Goal: Check status: Check status

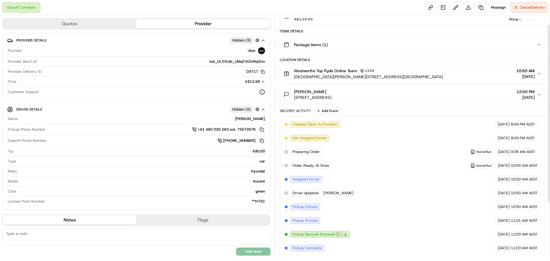
scroll to position [5, 0]
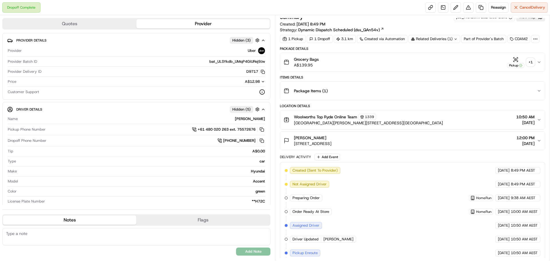
click at [530, 61] on div "+ 1" at bounding box center [530, 62] width 8 height 8
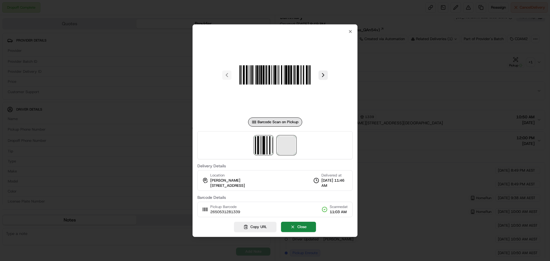
click at [287, 144] on span at bounding box center [286, 145] width 18 height 18
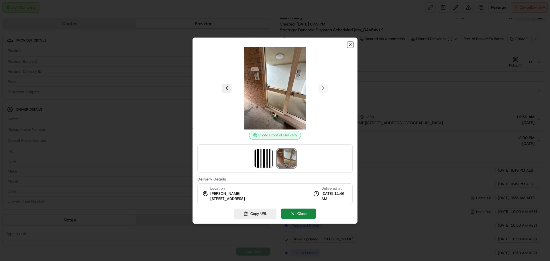
click at [350, 43] on icon "button" at bounding box center [350, 44] width 5 height 5
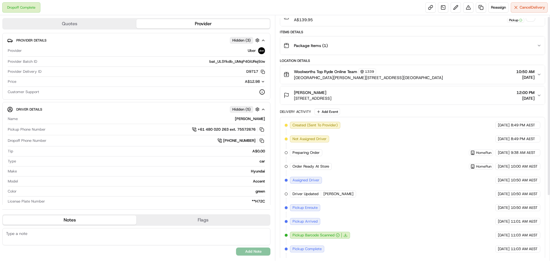
scroll to position [0, 0]
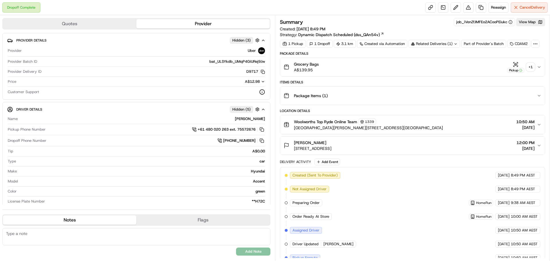
click at [529, 67] on div "+ 1" at bounding box center [530, 67] width 8 height 8
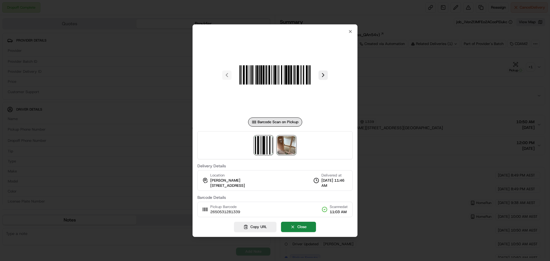
click at [286, 145] on img at bounding box center [286, 145] width 18 height 18
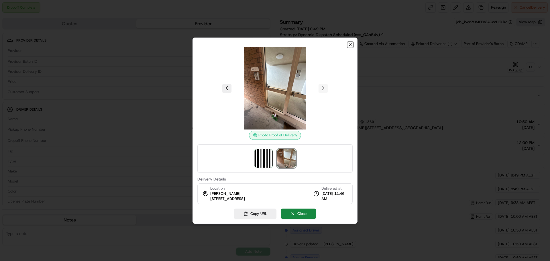
click at [350, 45] on icon "button" at bounding box center [350, 44] width 5 height 5
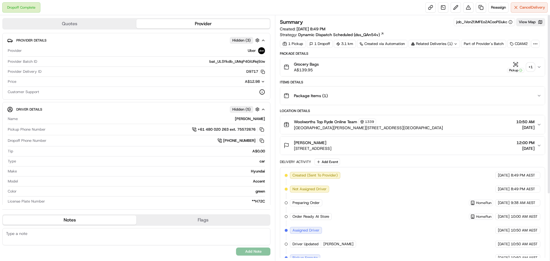
click at [532, 66] on div "+ 1" at bounding box center [530, 67] width 8 height 8
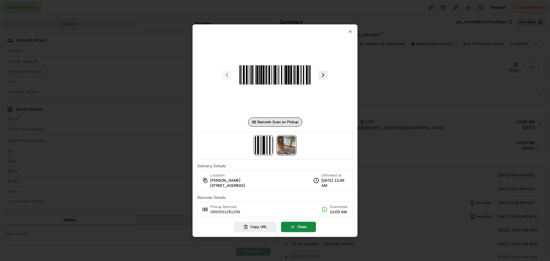
click at [289, 143] on img at bounding box center [286, 145] width 18 height 18
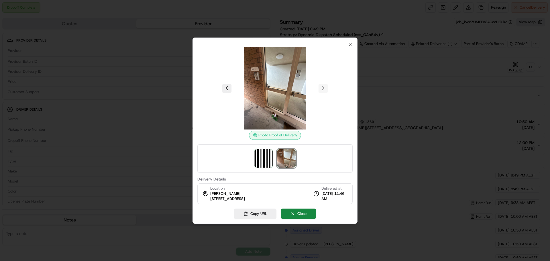
click at [362, 215] on div at bounding box center [275, 130] width 550 height 261
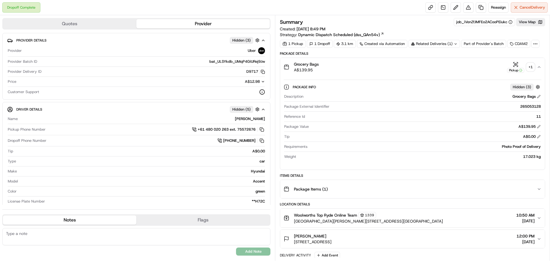
click at [531, 63] on div "+ 1" at bounding box center [530, 67] width 8 height 8
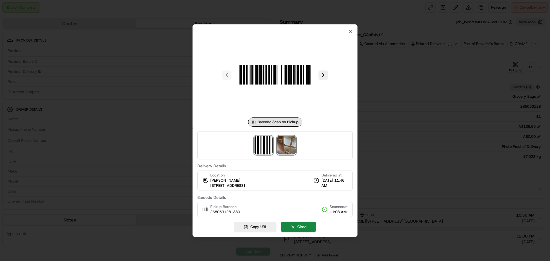
click at [284, 143] on img at bounding box center [286, 145] width 18 height 18
